Goal: Task Accomplishment & Management: Manage account settings

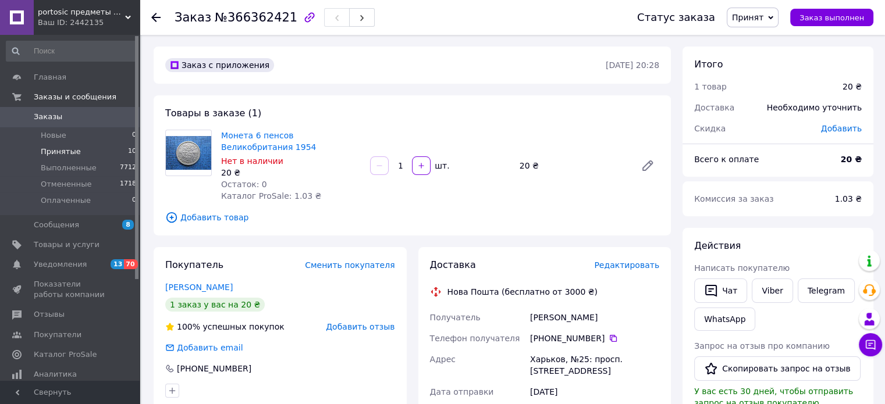
click at [68, 149] on span "Принятые" at bounding box center [61, 152] width 40 height 10
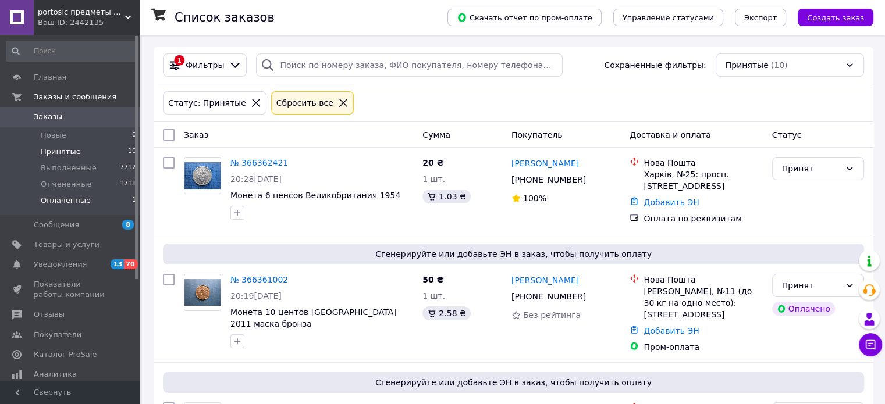
click at [67, 204] on span "Оплаченные" at bounding box center [66, 200] width 50 height 10
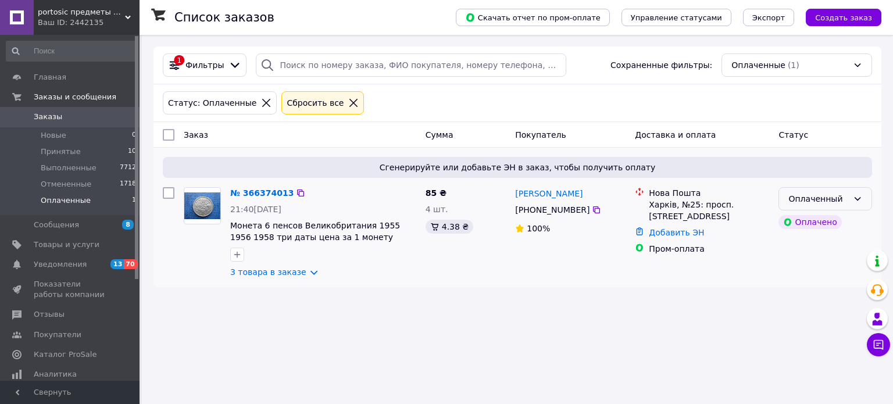
click at [813, 200] on div "Оплаченный" at bounding box center [819, 199] width 60 height 13
click at [804, 223] on li "Принят" at bounding box center [825, 223] width 92 height 21
